Goal: Transaction & Acquisition: Book appointment/travel/reservation

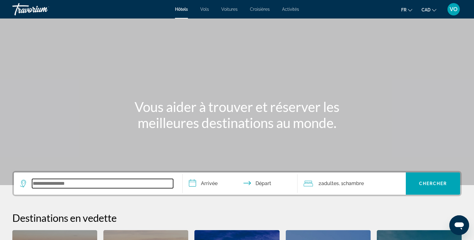
click at [103, 182] on input "Search widget" at bounding box center [102, 183] width 141 height 9
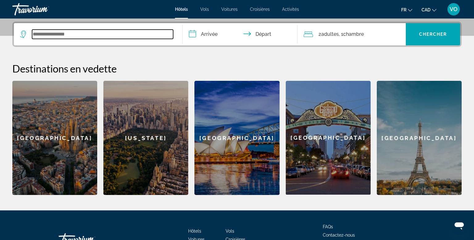
scroll to position [150, 0]
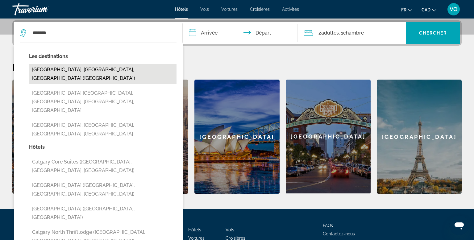
click at [67, 72] on button "[GEOGRAPHIC_DATA], [GEOGRAPHIC_DATA], [GEOGRAPHIC_DATA] ([GEOGRAPHIC_DATA])" at bounding box center [102, 74] width 147 height 20
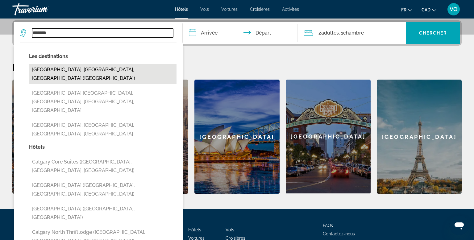
type input "**********"
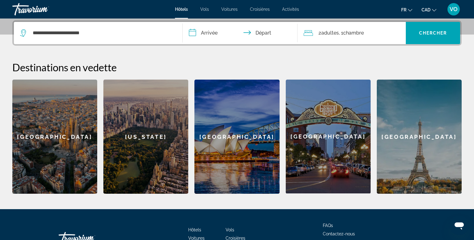
click at [206, 33] on input "**********" at bounding box center [241, 34] width 117 height 24
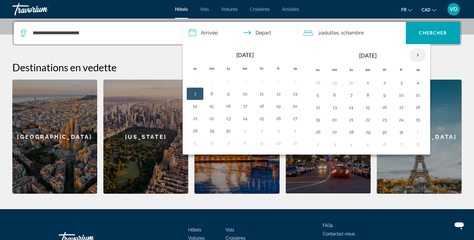
click at [417, 56] on th "Next month" at bounding box center [417, 55] width 17 height 14
click at [333, 95] on button "8" at bounding box center [334, 95] width 10 height 9
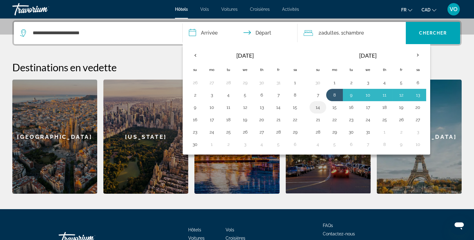
click at [316, 110] on button "14" at bounding box center [318, 107] width 10 height 9
type input "**********"
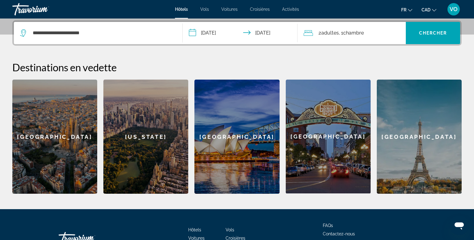
click at [384, 35] on div "2 Adulte Adultes , 1 Chambre pièces" at bounding box center [354, 33] width 102 height 9
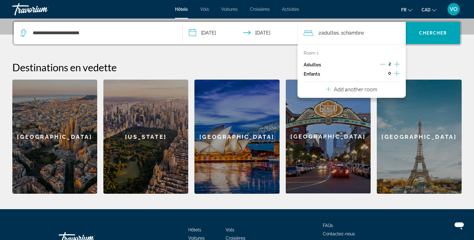
click at [396, 73] on icon "Increment children" at bounding box center [397, 73] width 6 height 7
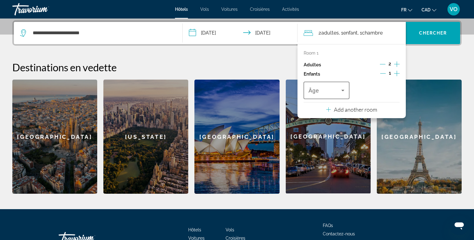
click at [345, 89] on icon "Travelers: 2 adults, 1 child" at bounding box center [342, 90] width 7 height 7
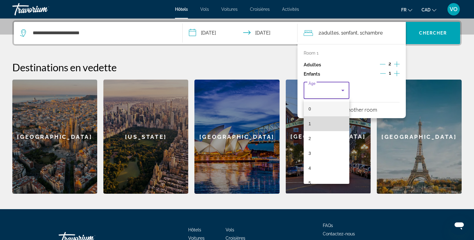
click at [310, 125] on span "1" at bounding box center [309, 123] width 2 height 7
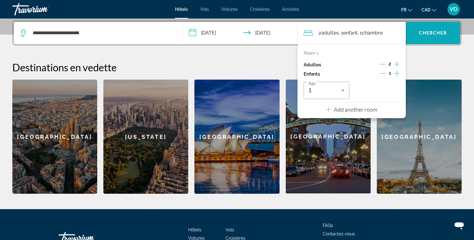
click at [429, 36] on span "Search widget" at bounding box center [432, 33] width 54 height 15
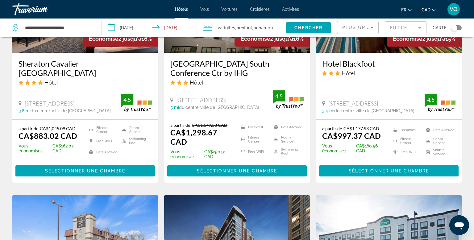
scroll to position [592, 0]
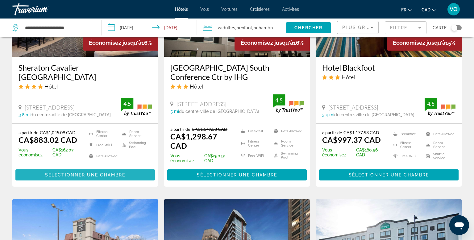
click at [115, 172] on span "Sélectionner une chambre" at bounding box center [85, 174] width 80 height 5
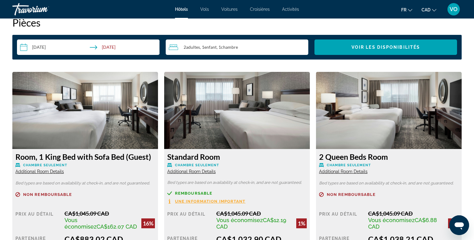
scroll to position [802, 0]
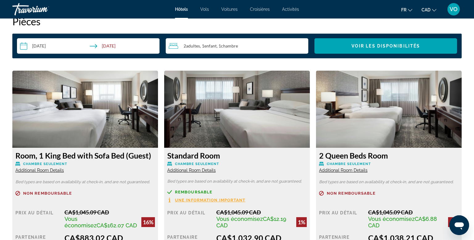
click at [231, 199] on span "Une information important" at bounding box center [210, 200] width 71 height 4
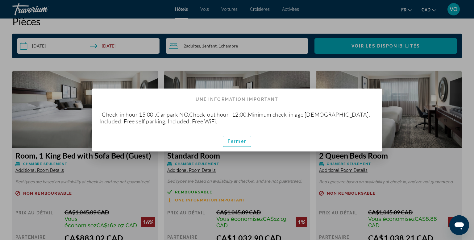
scroll to position [0, 0]
click at [311, 167] on div at bounding box center [237, 120] width 474 height 240
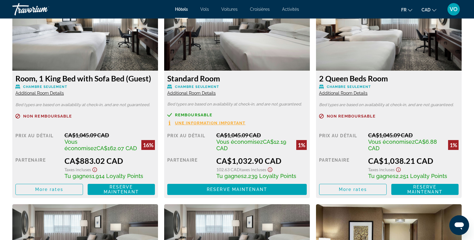
scroll to position [873, 0]
